Goal: Task Accomplishment & Management: Use online tool/utility

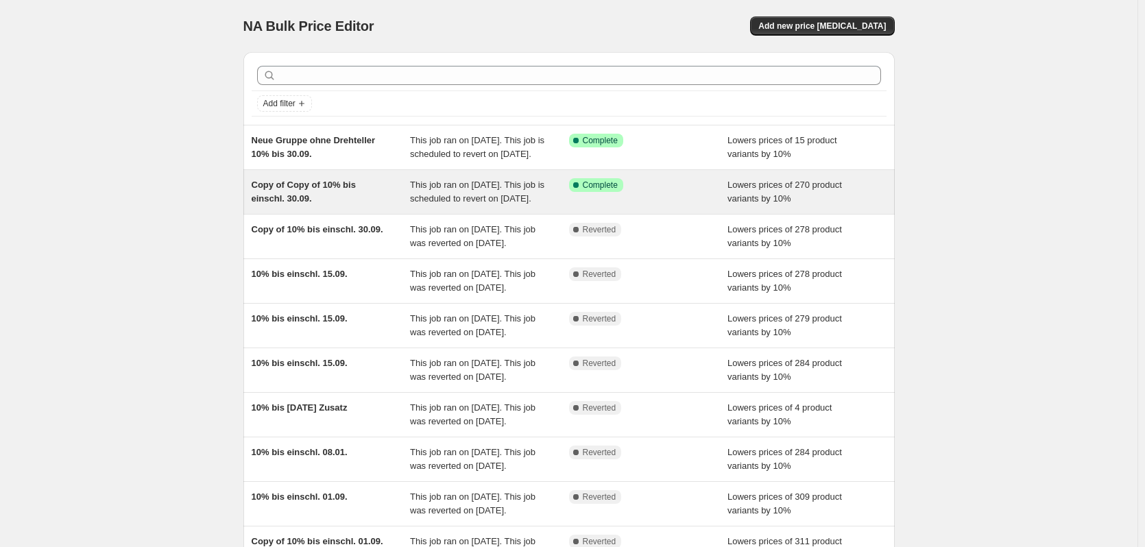
click at [306, 206] on div "Copy of Copy of 10% bis einschl. 30.09." at bounding box center [331, 191] width 159 height 27
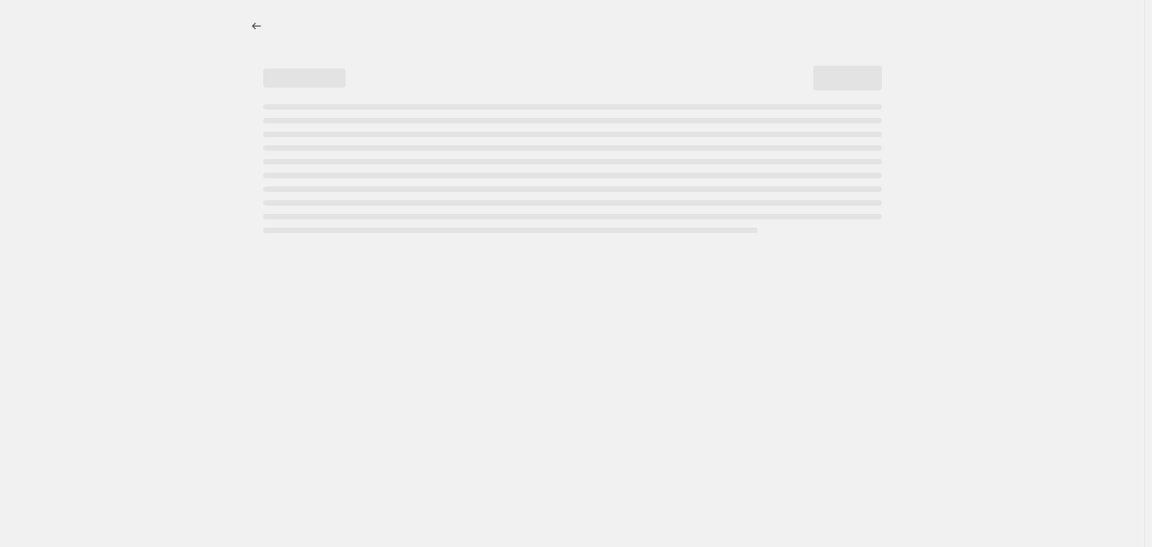
select select "percentage"
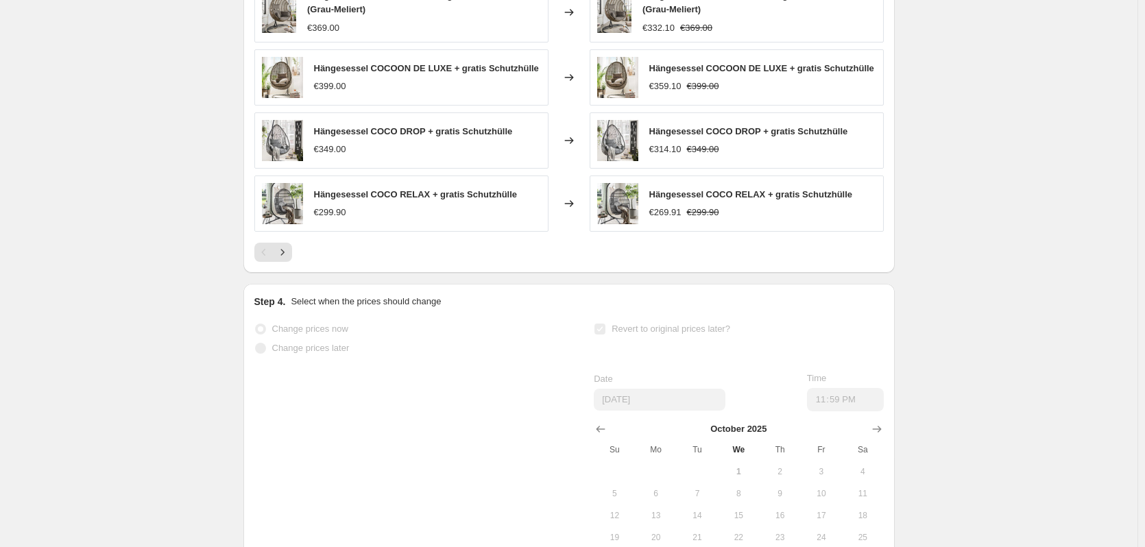
scroll to position [1040, 0]
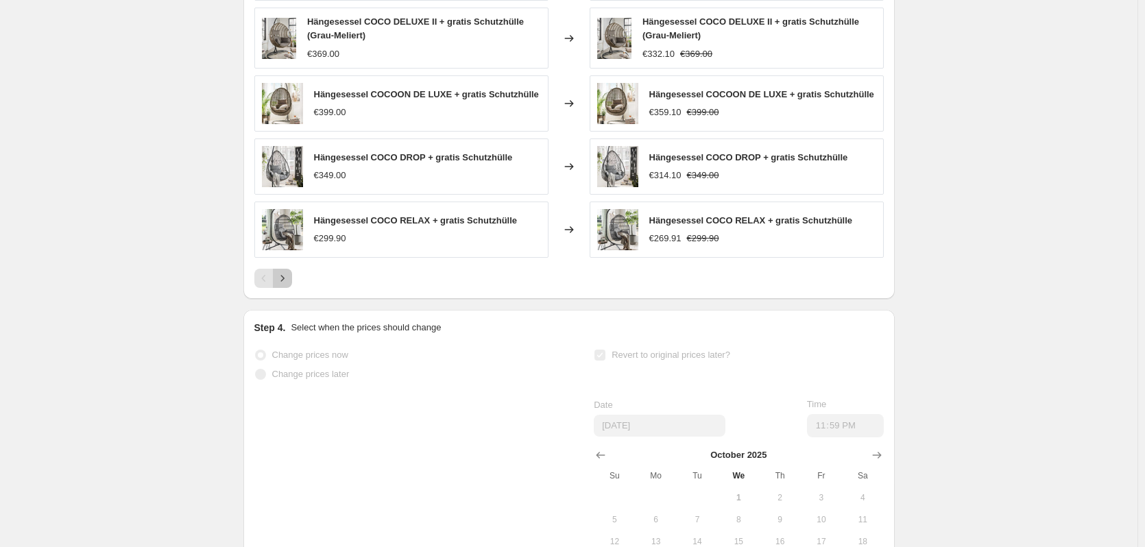
click at [278, 285] on icon "Next" at bounding box center [283, 278] width 14 height 14
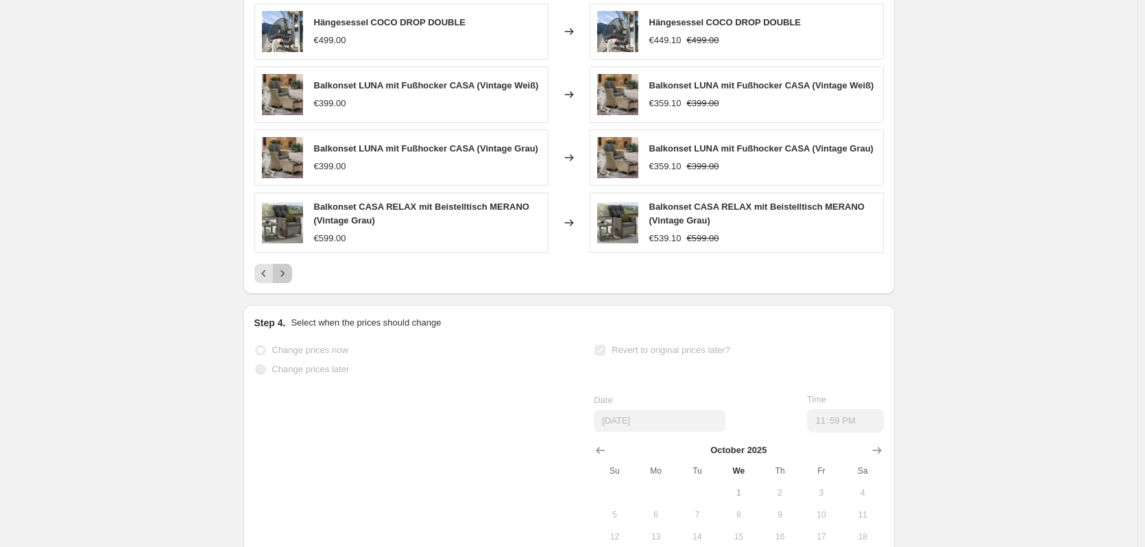
click at [285, 280] on icon "Next" at bounding box center [283, 274] width 14 height 14
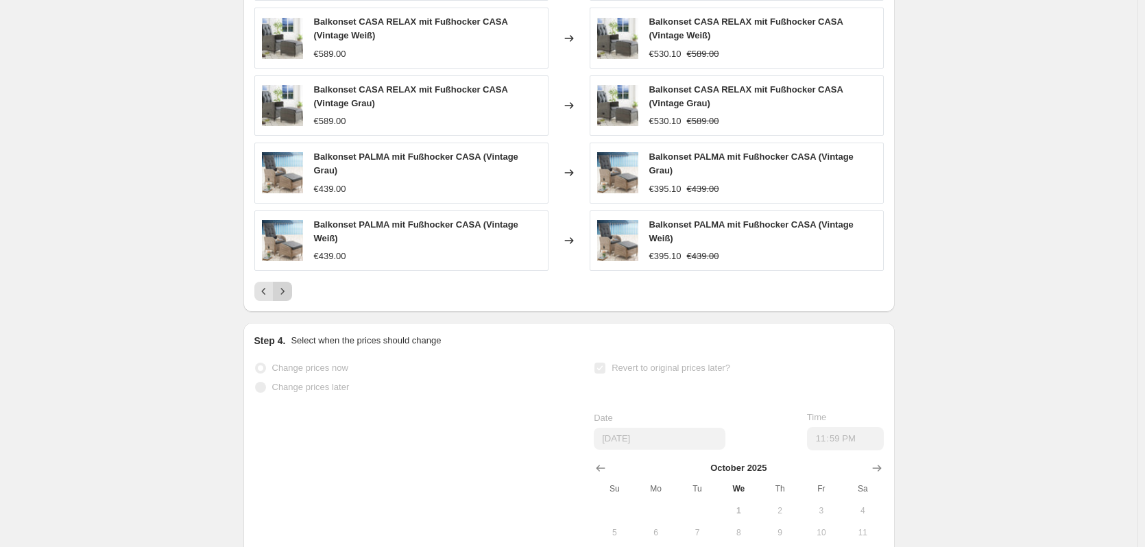
click at [285, 292] on button "Next" at bounding box center [282, 291] width 19 height 19
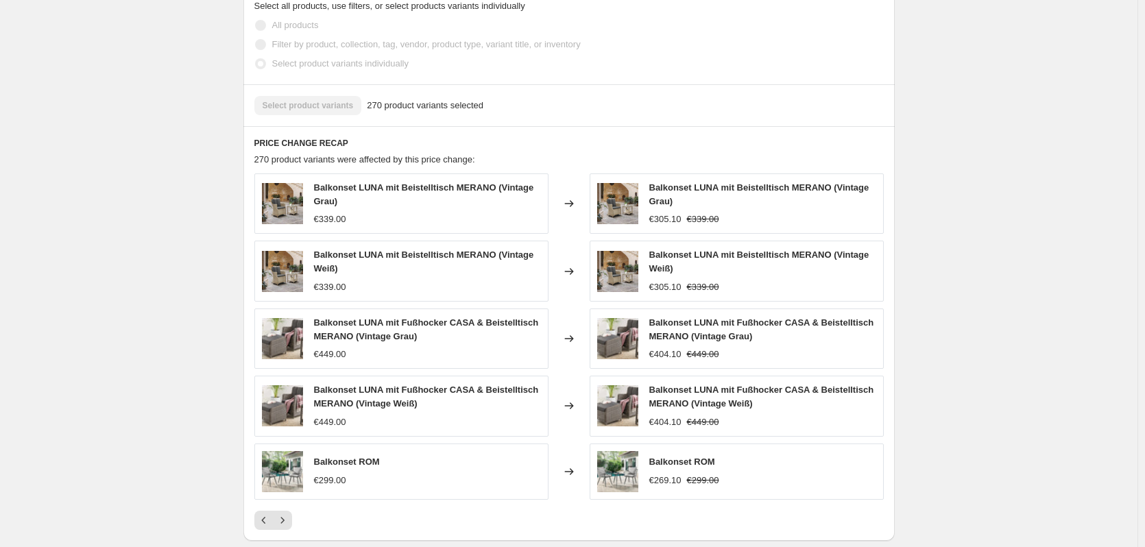
scroll to position [675, 0]
